Goal: Communication & Community: Answer question/provide support

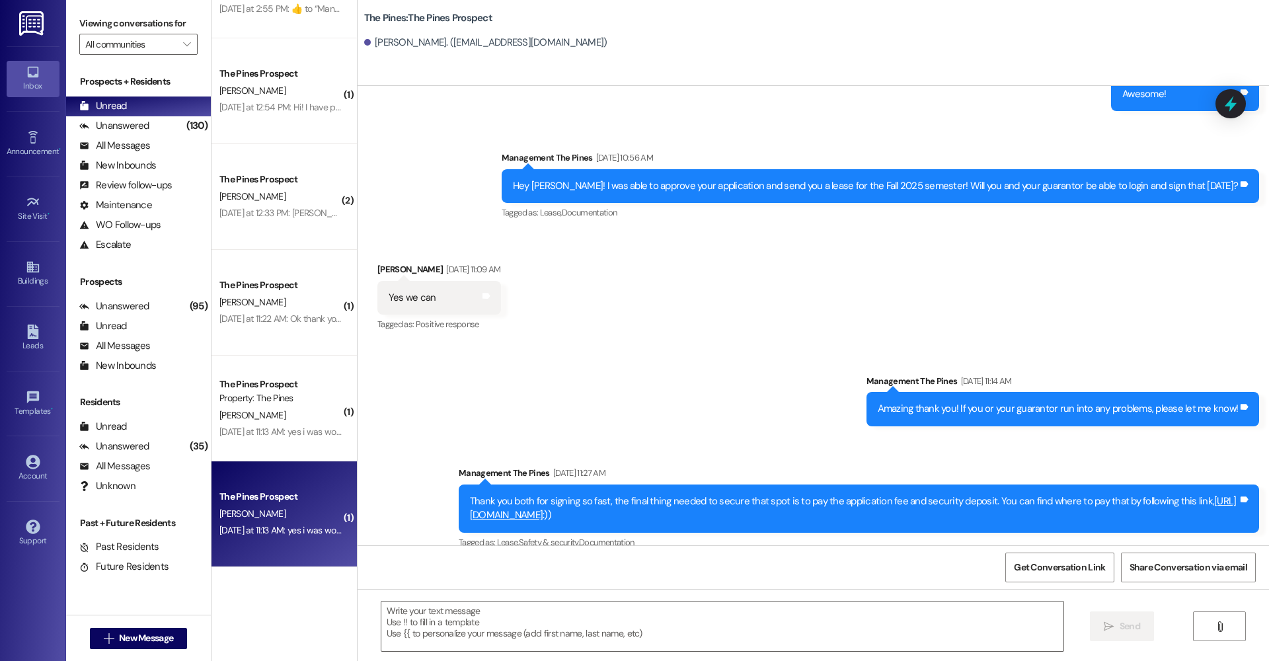
click at [311, 525] on div "Yesterday at 11:13 AM: yes i was wondering for the rest of the semester Yesterd…" at bounding box center [345, 530] width 252 height 12
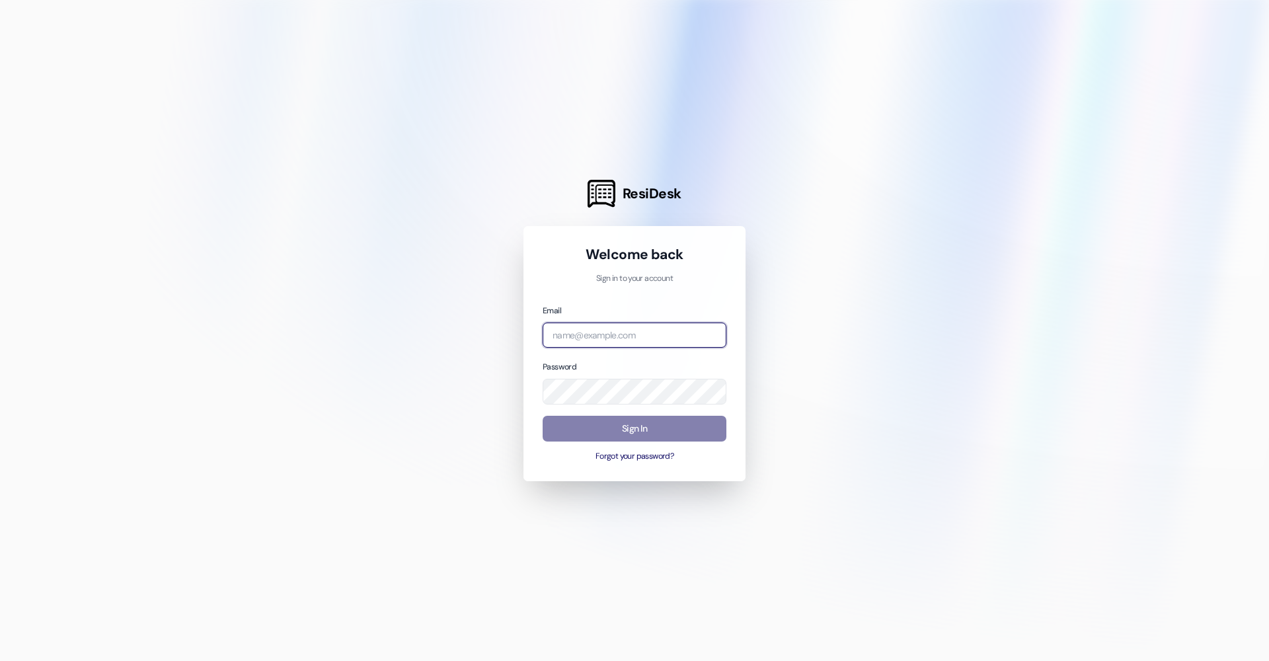
type input "management.thepines@redstoneresidential.com"
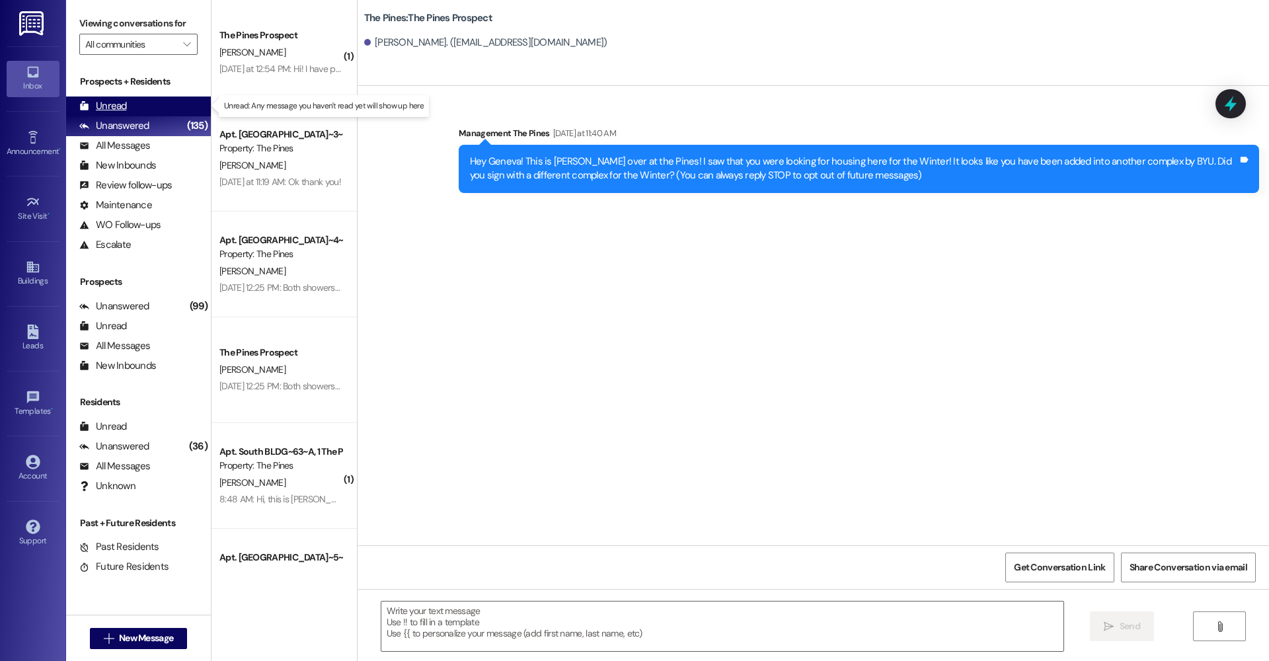
click at [102, 105] on div "Unread" at bounding box center [103, 106] width 48 height 14
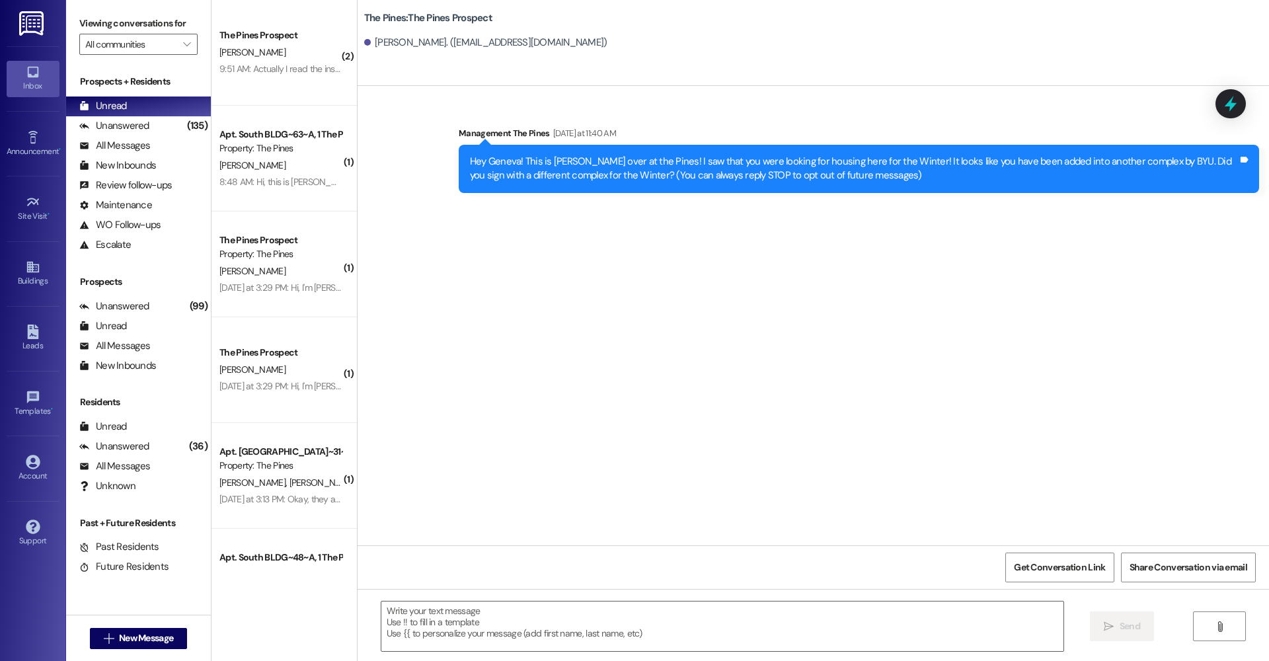
click at [871, 391] on div "Sent via SMS Management The Pines Yesterday at 11:40 AM Hey Geneva! This is And…" at bounding box center [812, 315] width 911 height 459
click at [554, 315] on div "Sent via SMS Management The Pines Yesterday at 11:40 AM Hey Geneva! This is And…" at bounding box center [812, 315] width 911 height 459
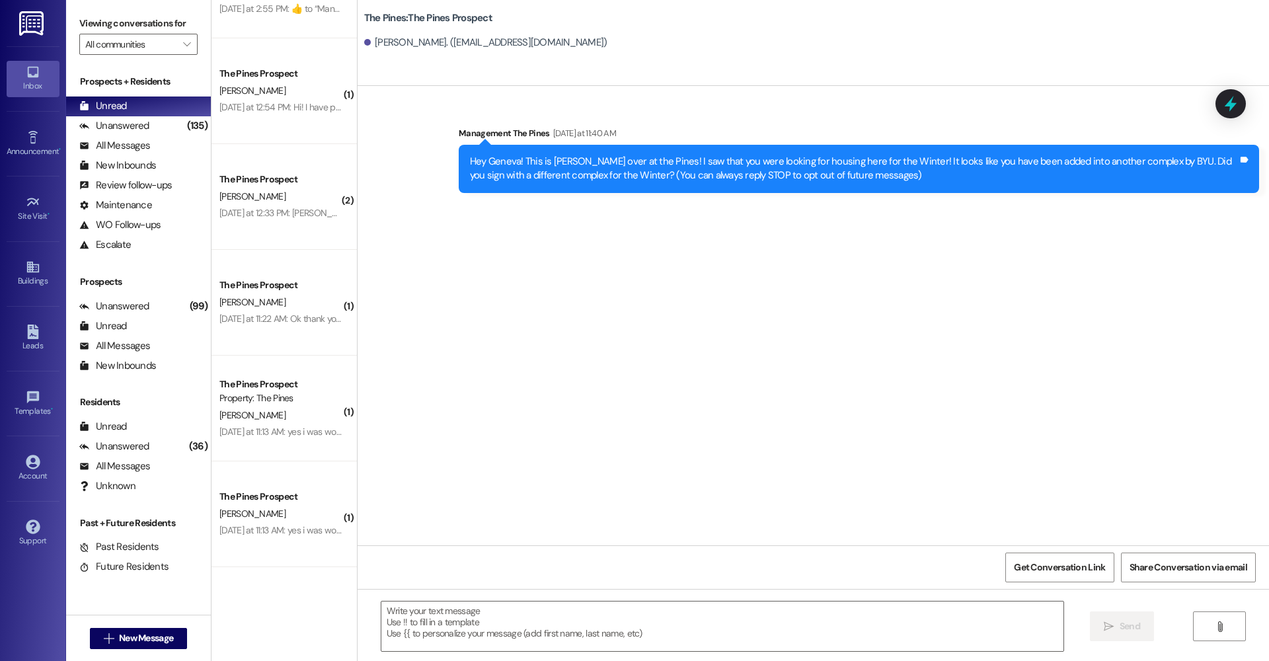
scroll to position [596, 0]
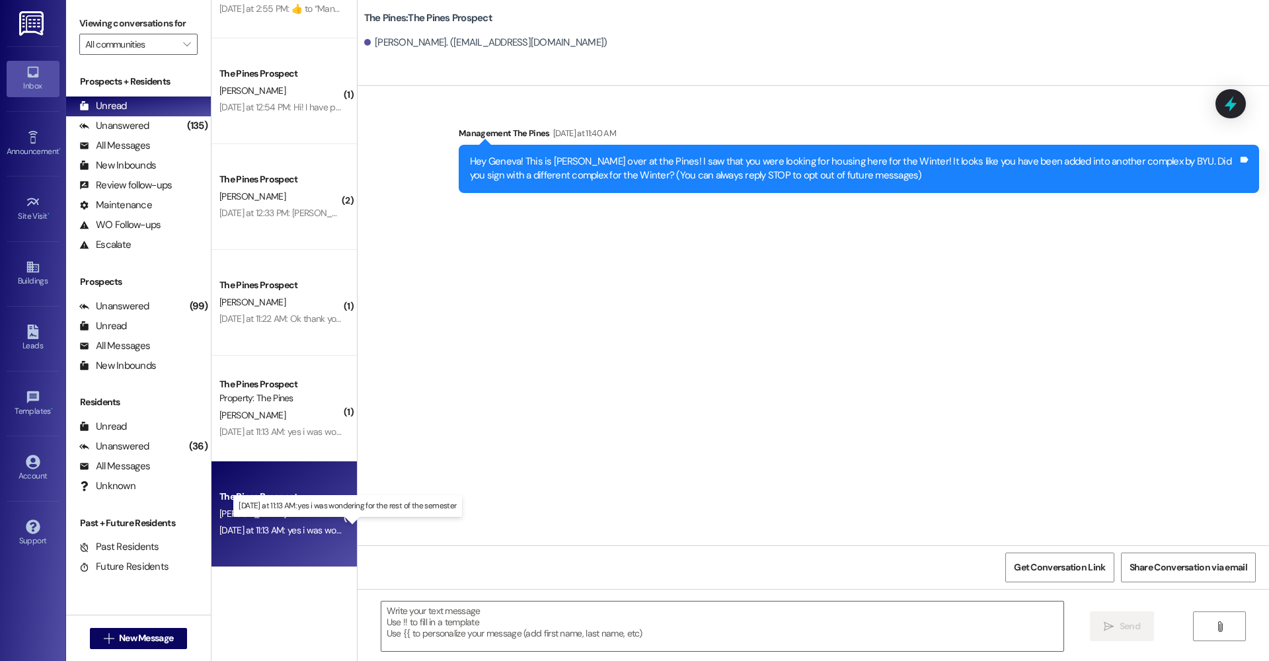
click at [285, 530] on div "Yesterday at 11:13 AM: yes i was wondering for the rest of the semester Yesterd…" at bounding box center [345, 530] width 252 height 12
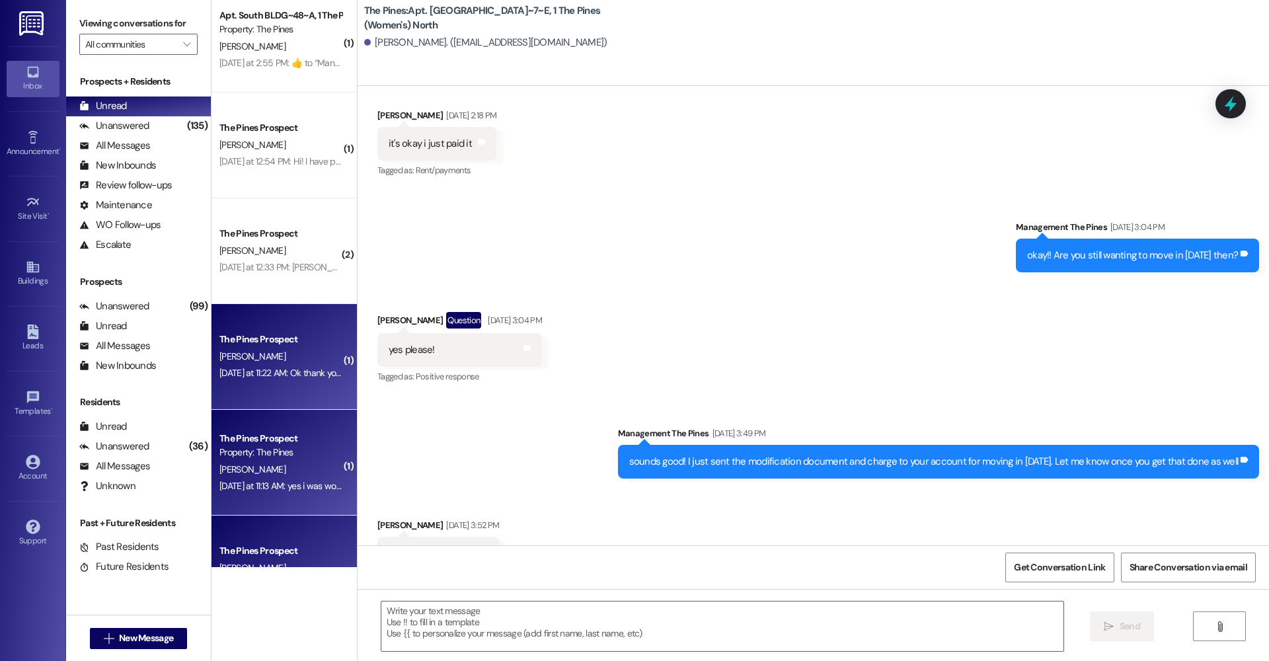
scroll to position [541, 0]
click at [270, 379] on div "Yesterday at 11:22 AM: Ok thank you! Yesterday at 11:22 AM: Ok thank you!" at bounding box center [281, 374] width 124 height 12
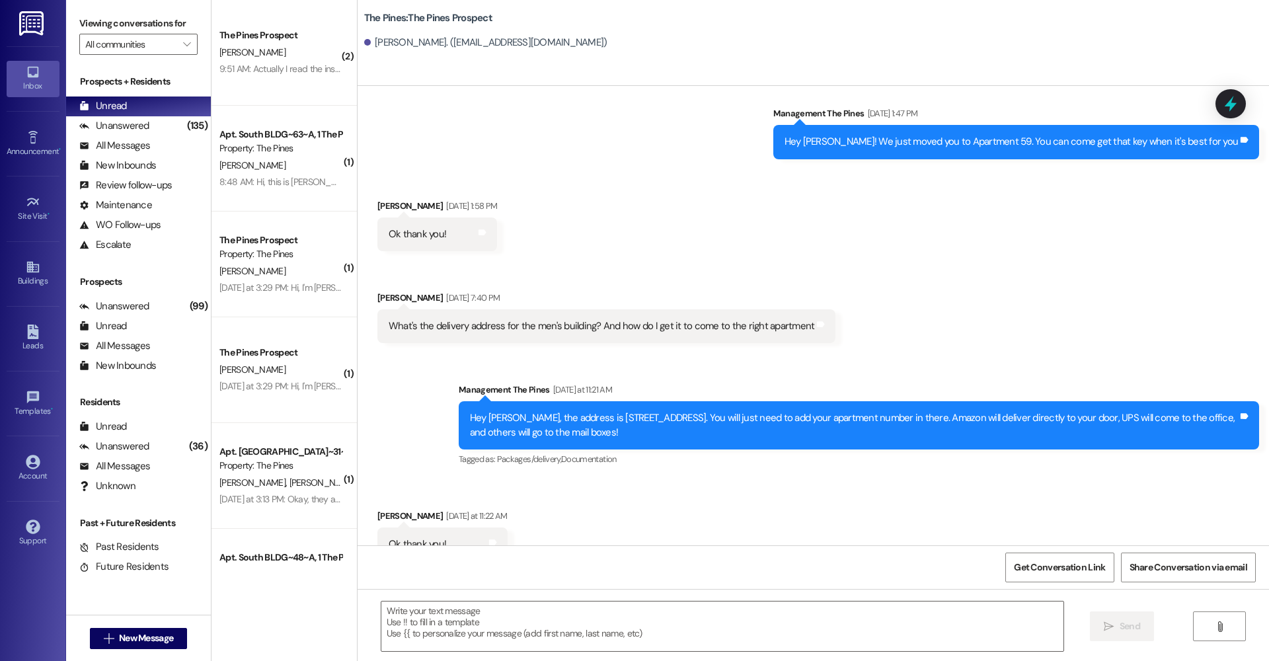
scroll to position [0, 0]
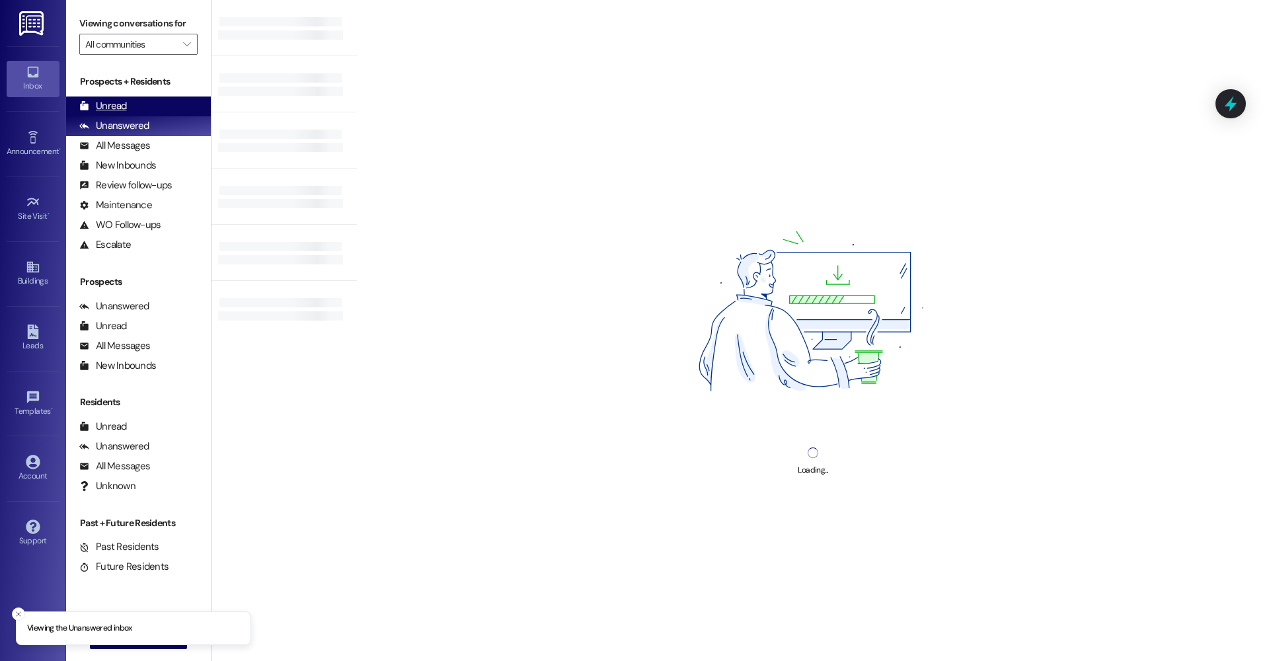
click at [107, 110] on div "Unread" at bounding box center [103, 106] width 48 height 14
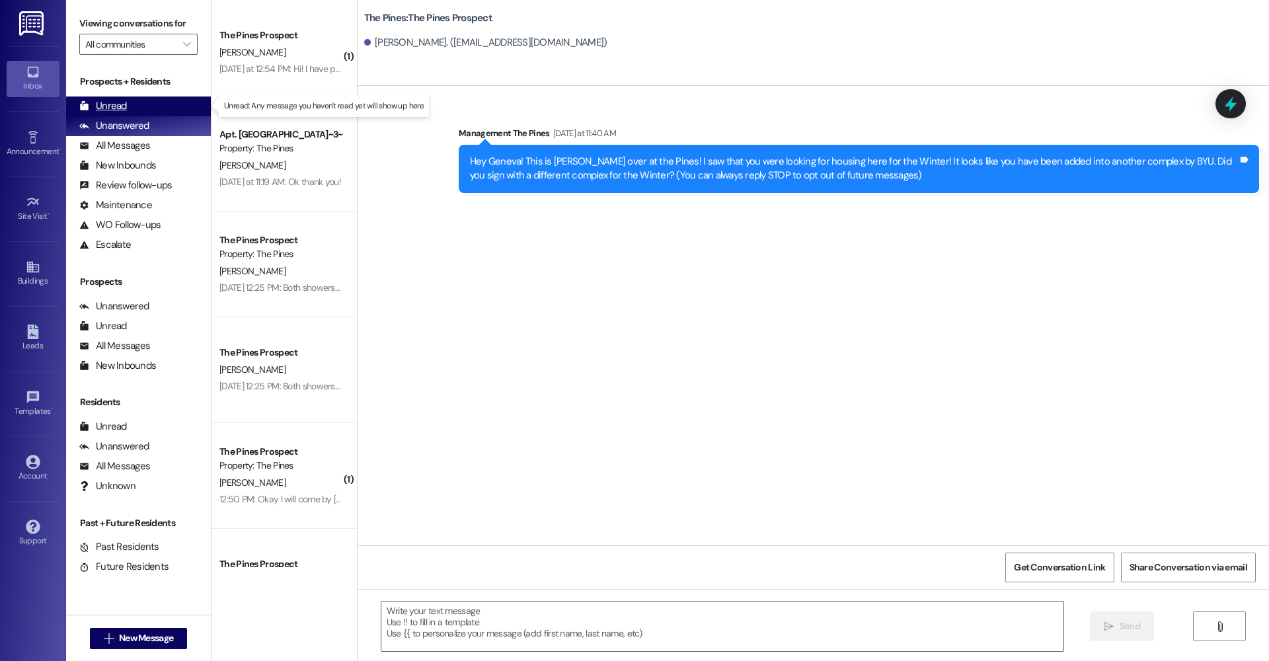
click at [106, 106] on div "Unread" at bounding box center [103, 106] width 48 height 14
